Goal: Task Accomplishment & Management: Use online tool/utility

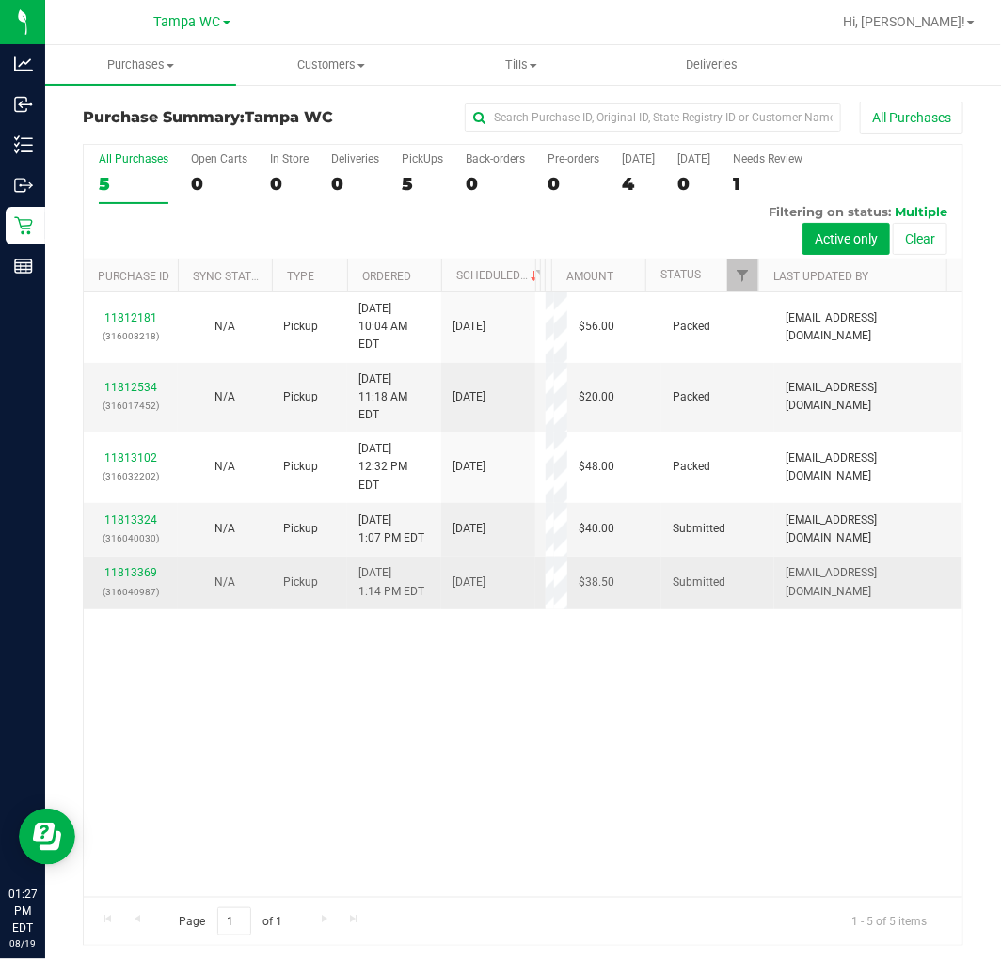
click at [113, 596] on div "11813369 (316040987)" at bounding box center [130, 582] width 71 height 36
click at [117, 596] on div "11813369 (316040987)" at bounding box center [130, 582] width 71 height 36
click at [117, 579] on link "11813369" at bounding box center [130, 572] width 53 height 13
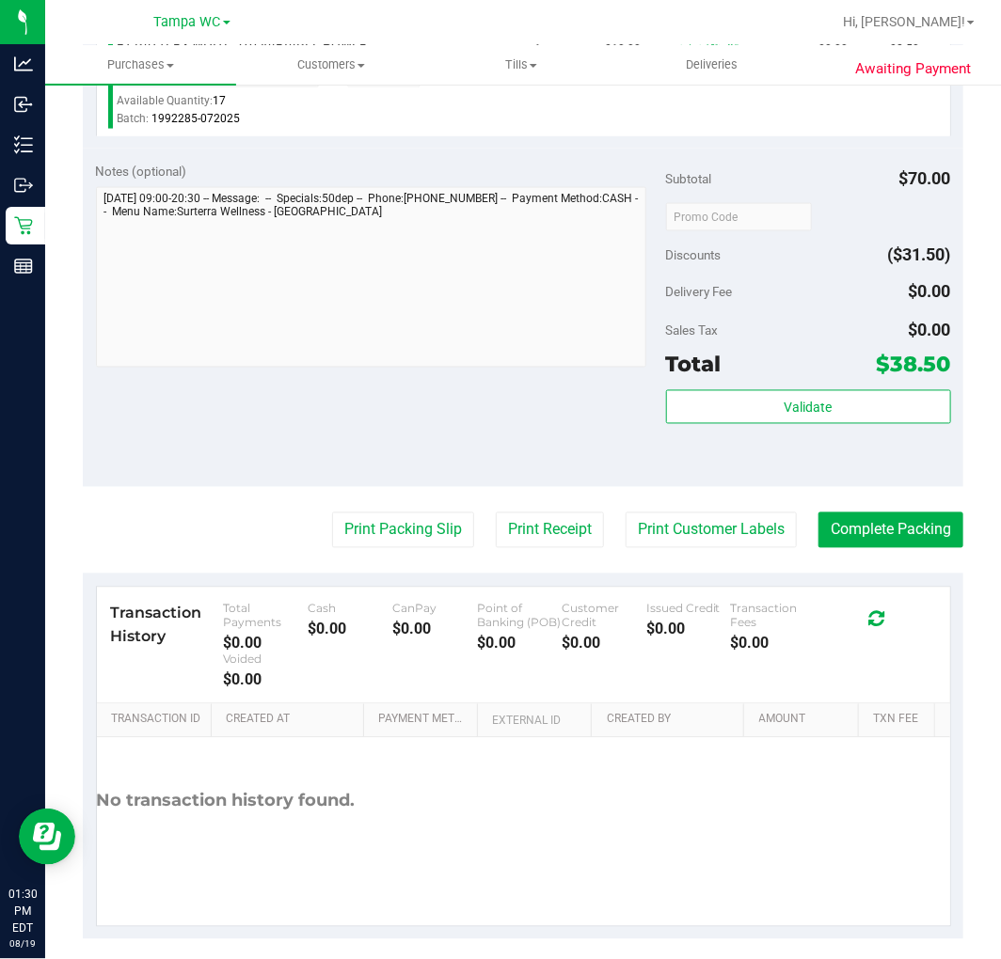
scroll to position [903, 0]
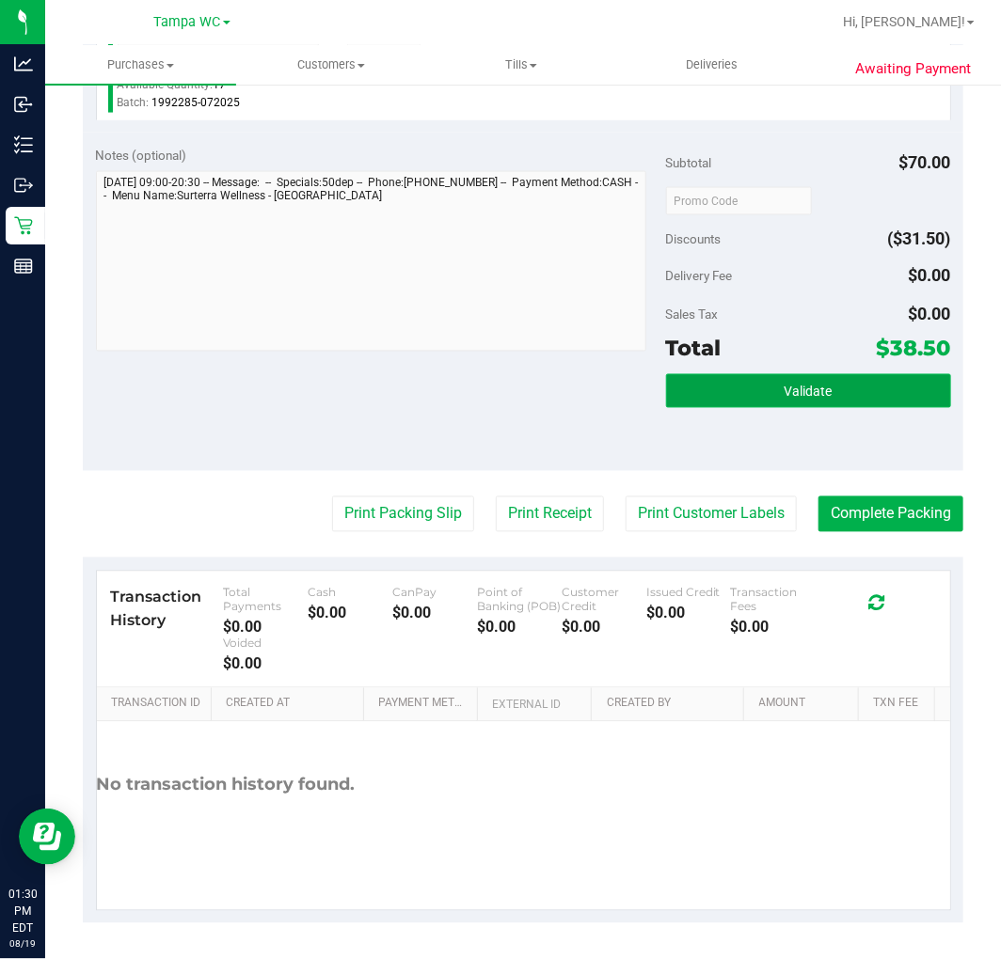
click at [856, 399] on button "Validate" at bounding box center [808, 391] width 285 height 34
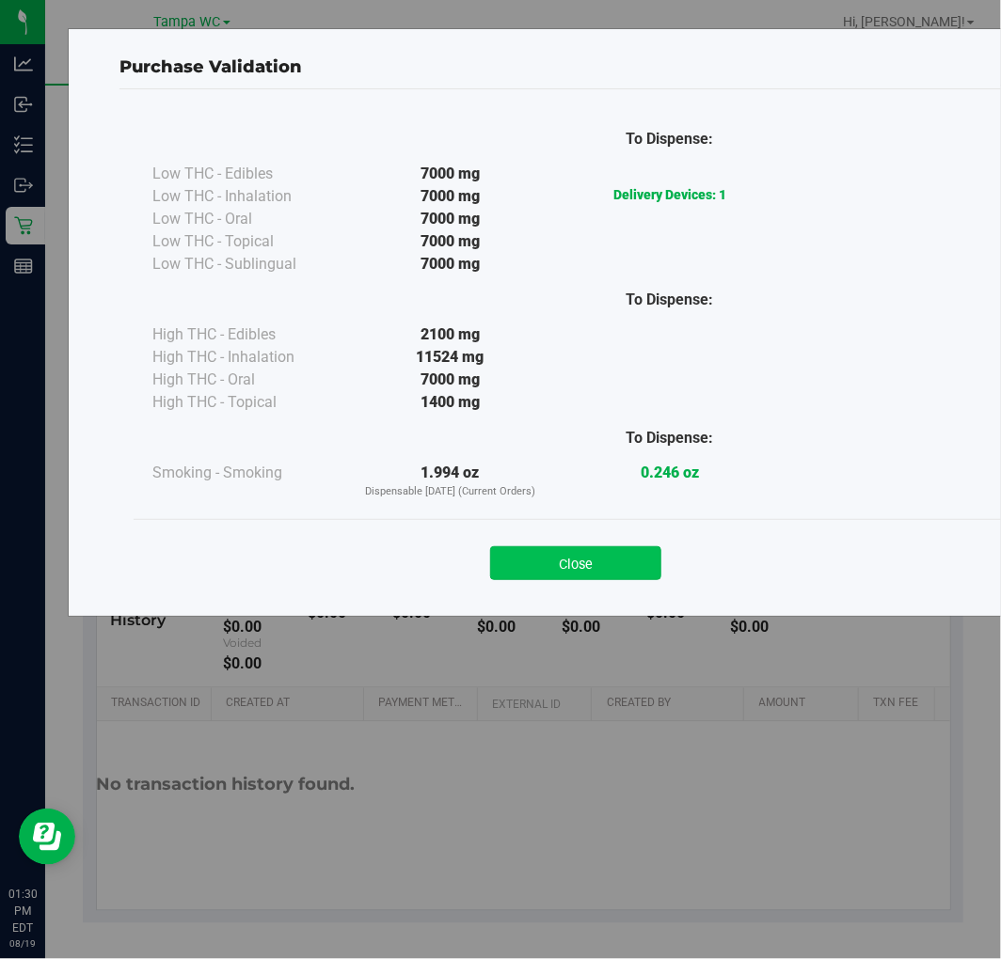
click at [566, 577] on button "Close" at bounding box center [575, 564] width 171 height 34
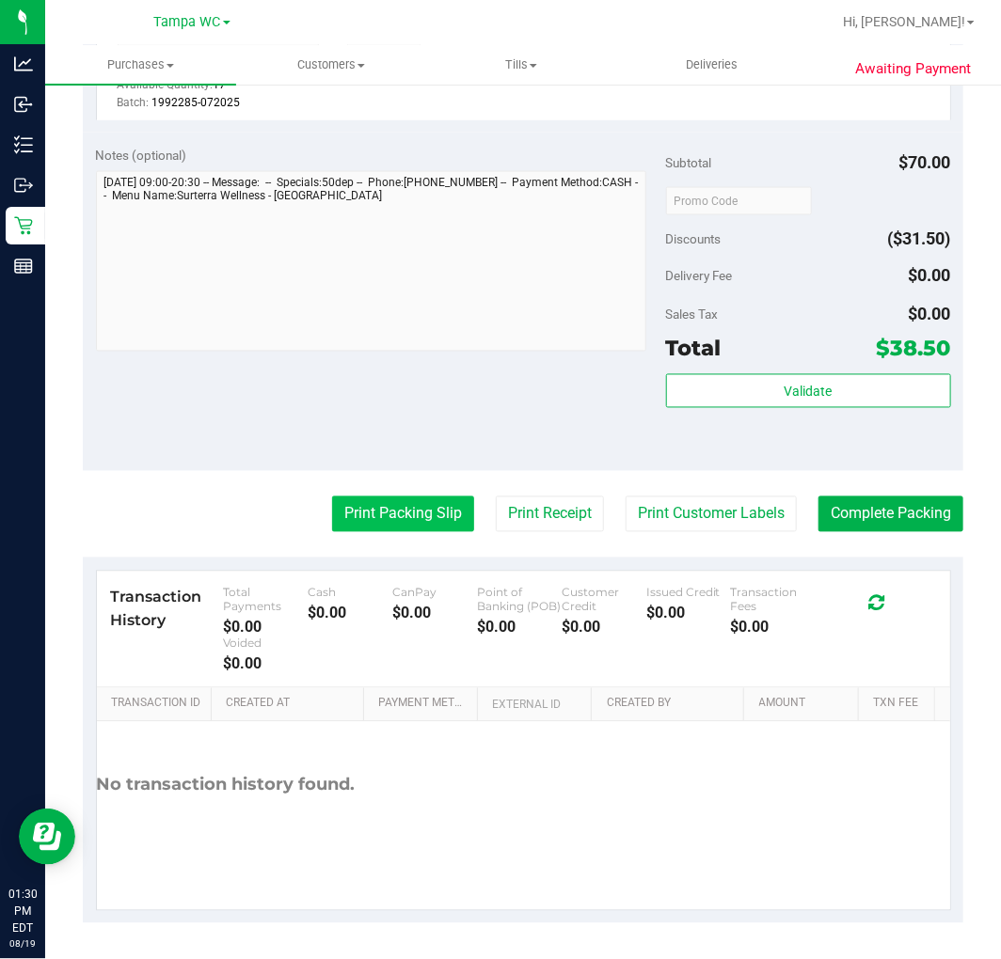
click at [374, 524] on button "Print Packing Slip" at bounding box center [403, 515] width 142 height 36
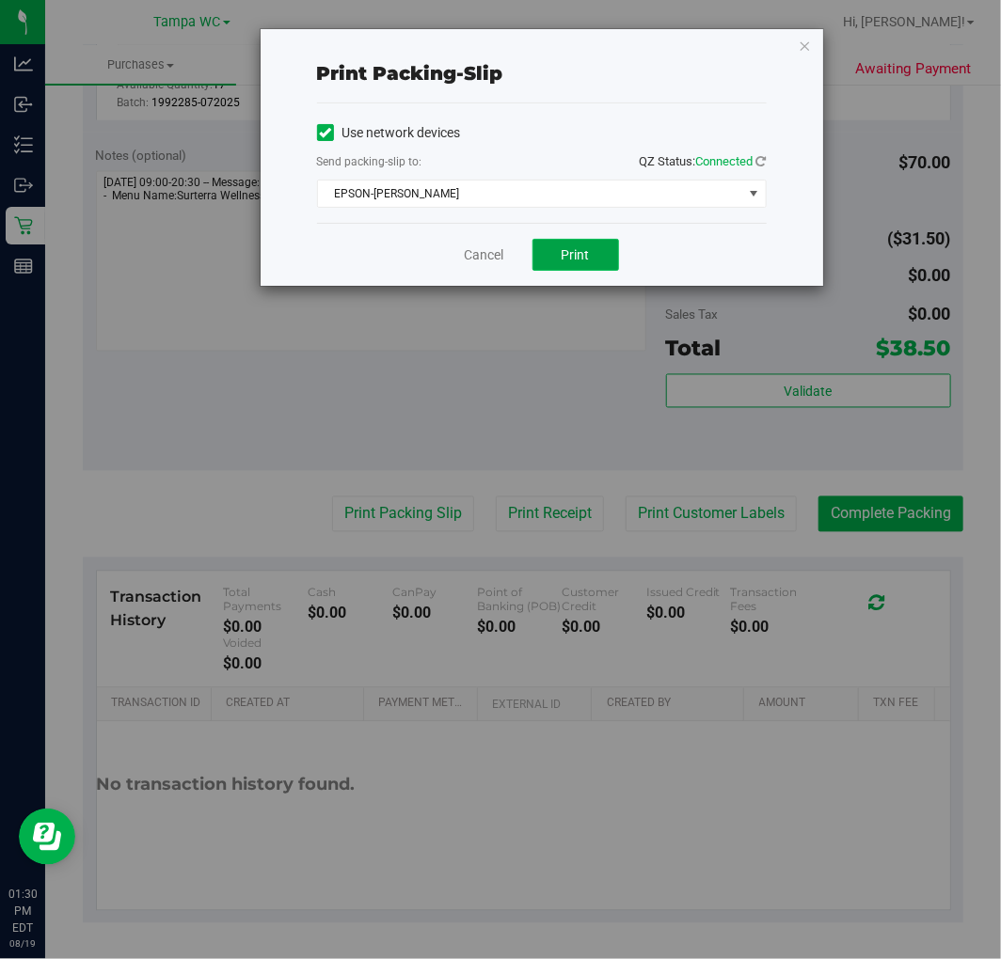
click at [602, 255] on button "Print" at bounding box center [575, 255] width 87 height 32
click at [486, 255] on link "Cancel" at bounding box center [485, 256] width 40 height 20
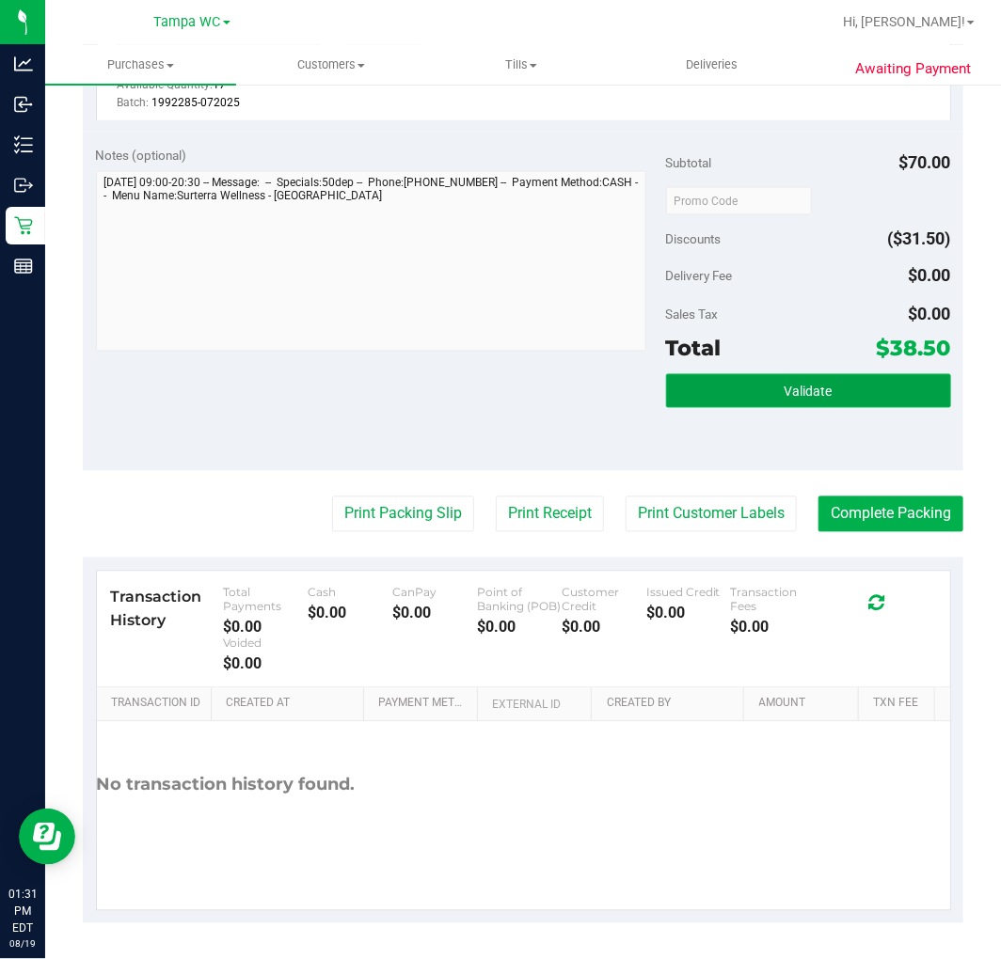
click at [743, 384] on button "Validate" at bounding box center [808, 391] width 285 height 34
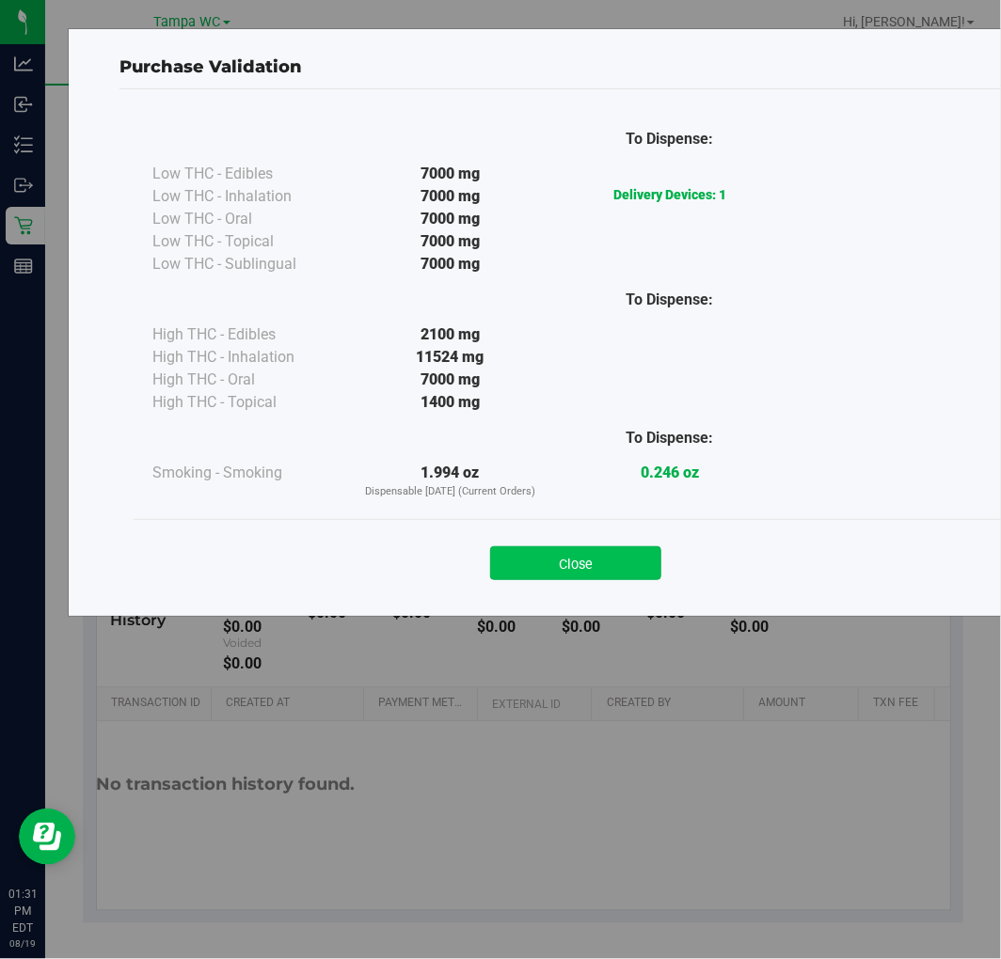
click at [568, 561] on button "Close" at bounding box center [575, 564] width 171 height 34
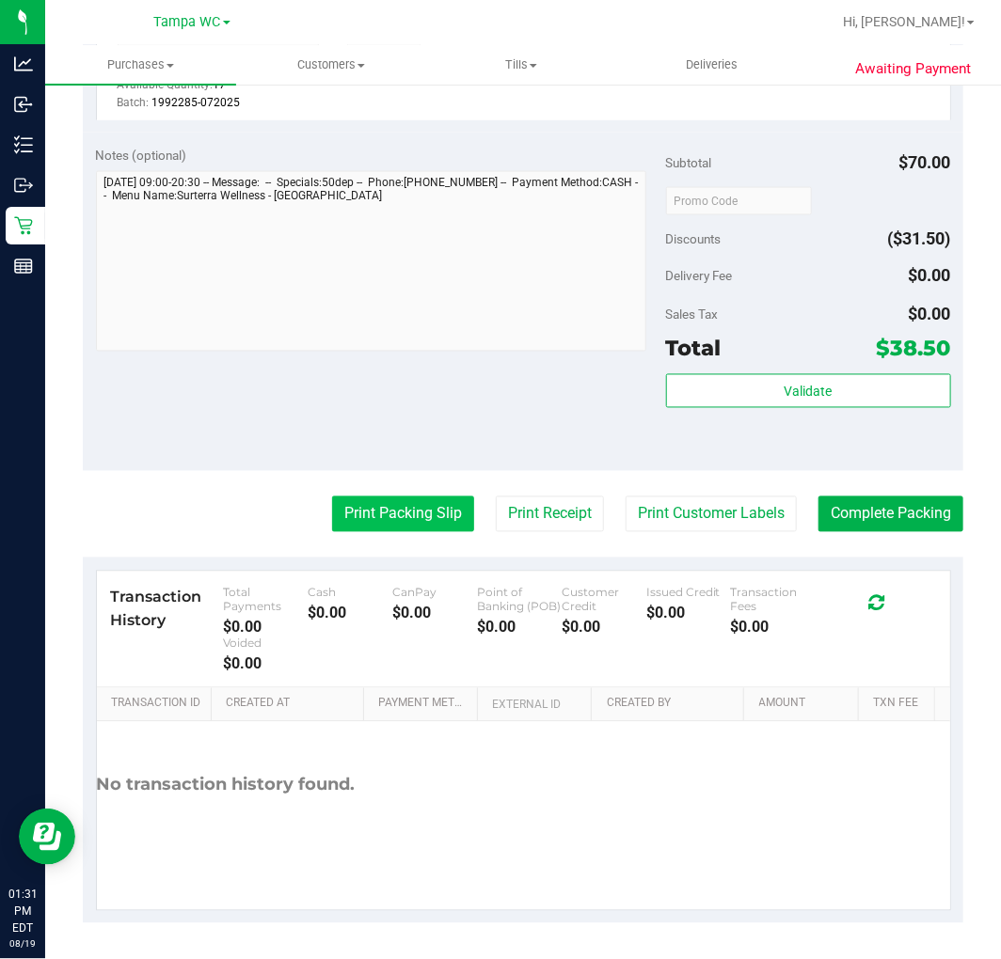
click at [403, 506] on button "Print Packing Slip" at bounding box center [403, 515] width 142 height 36
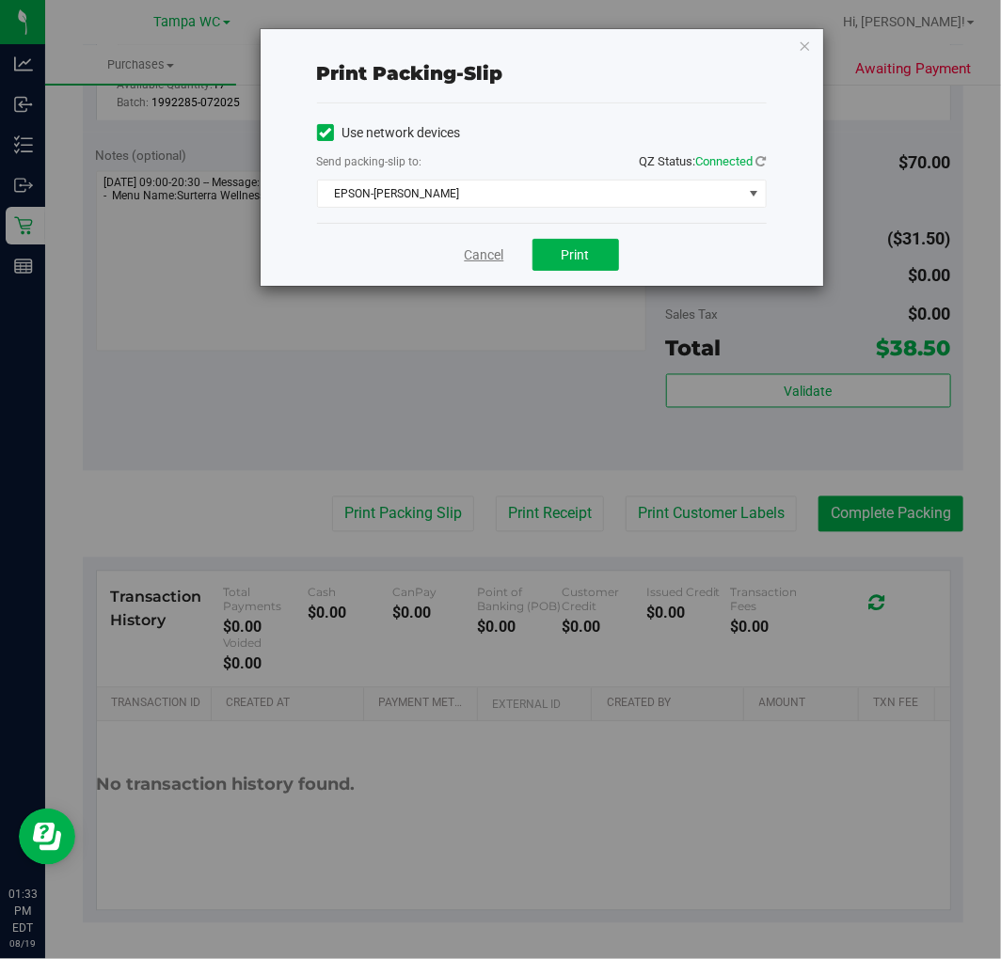
click at [468, 259] on link "Cancel" at bounding box center [485, 256] width 40 height 20
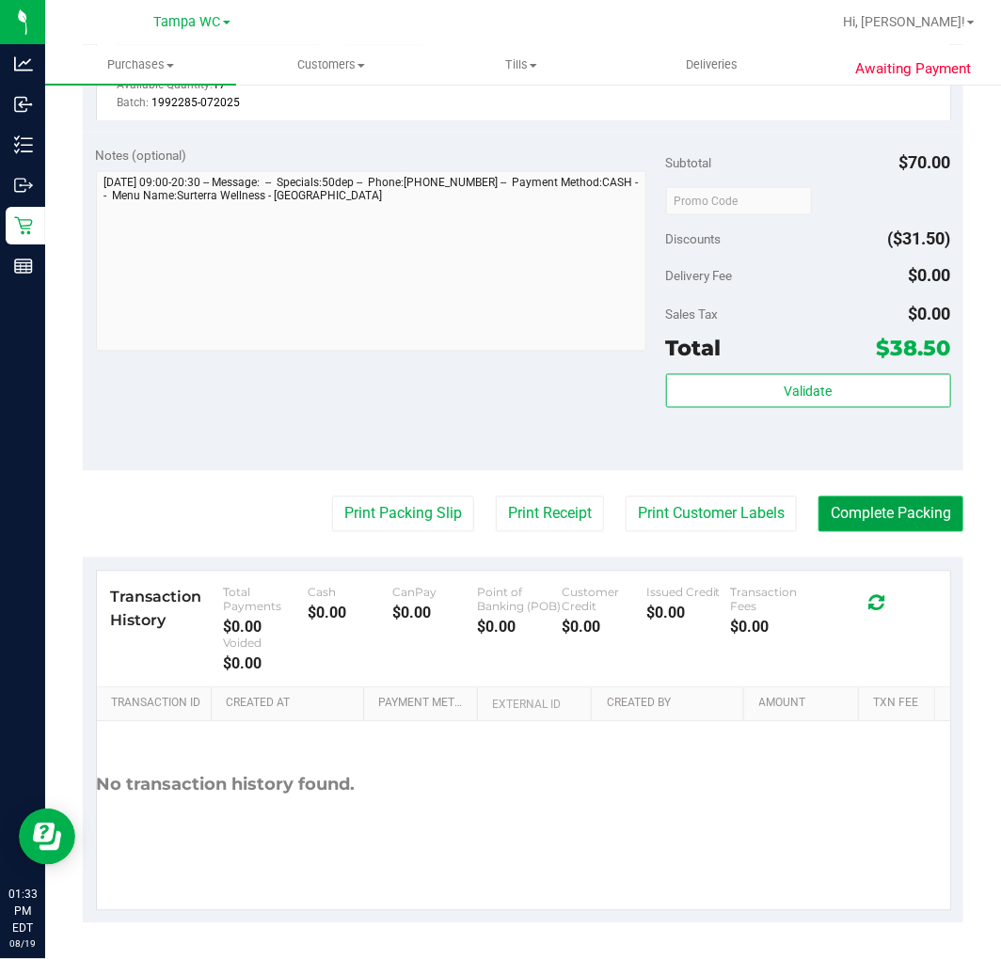
click at [927, 525] on button "Complete Packing" at bounding box center [890, 515] width 145 height 36
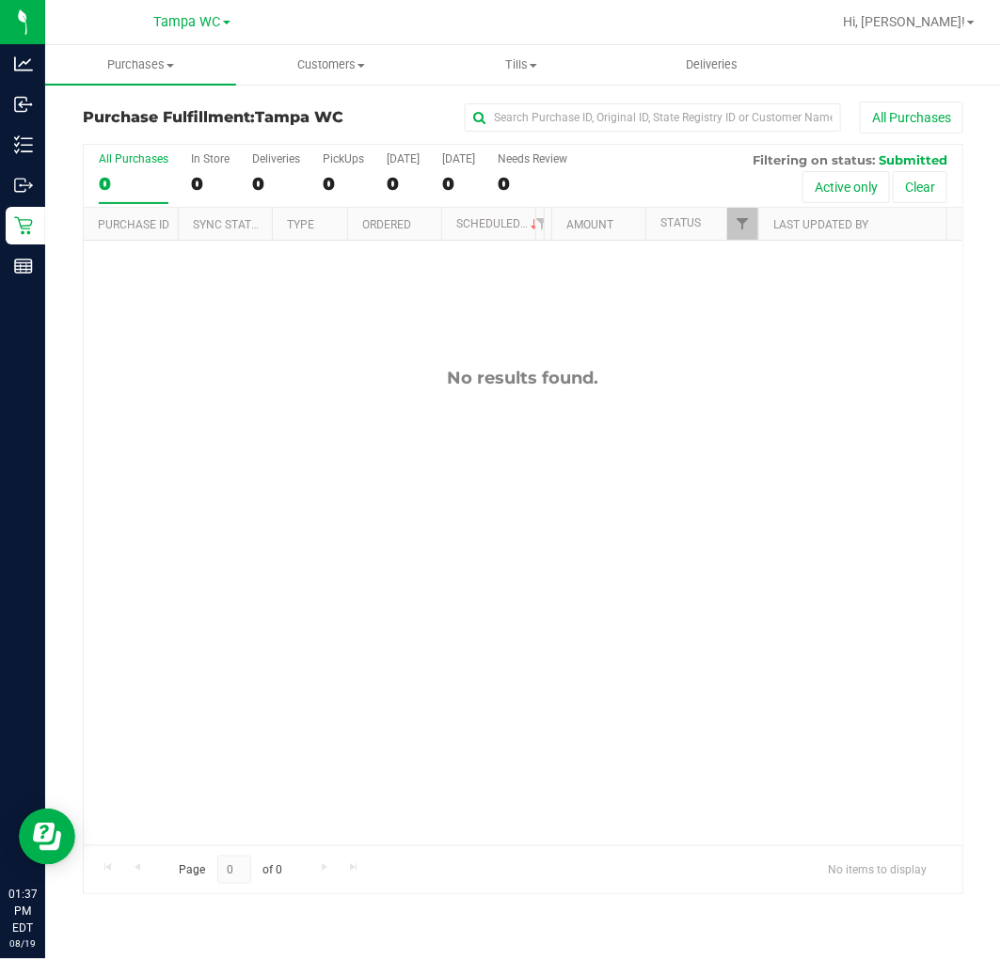
click at [724, 452] on div "No results found." at bounding box center [523, 607] width 879 height 732
